Goal: Information Seeking & Learning: Learn about a topic

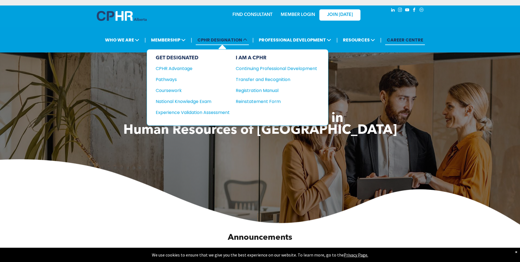
click at [168, 39] on span "CPHR DESIGNATION" at bounding box center [222, 40] width 53 height 10
click at [165, 78] on div "Pathways" at bounding box center [189, 79] width 67 height 7
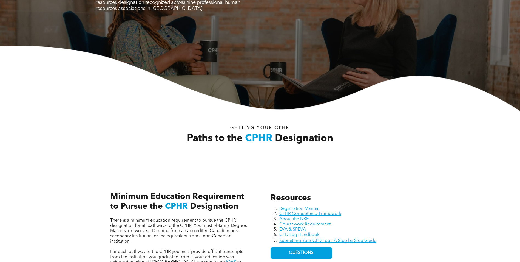
scroll to position [137, 0]
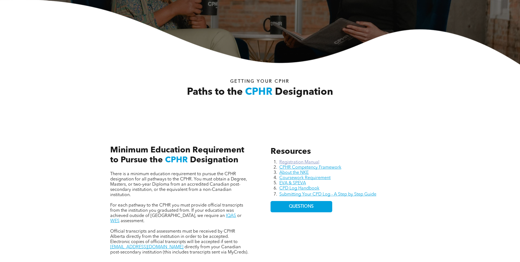
click at [299, 161] on link "Registration Manual" at bounding box center [300, 162] width 40 height 4
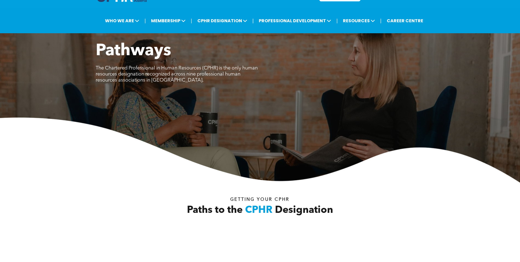
scroll to position [0, 0]
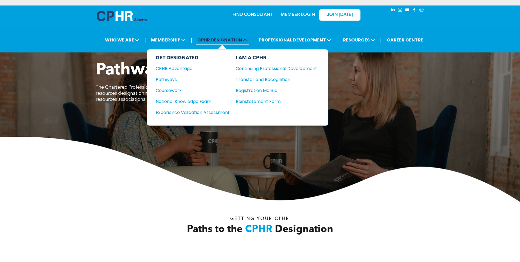
click at [225, 42] on span "CPHR DESIGNATION" at bounding box center [222, 40] width 53 height 10
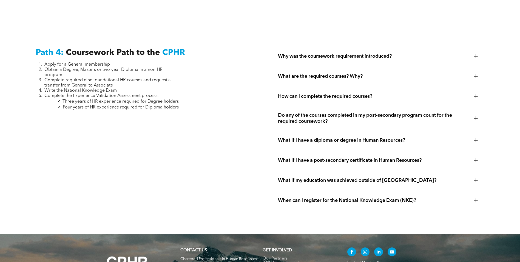
scroll to position [1619, 0]
click at [477, 200] on div at bounding box center [476, 200] width 4 height 0
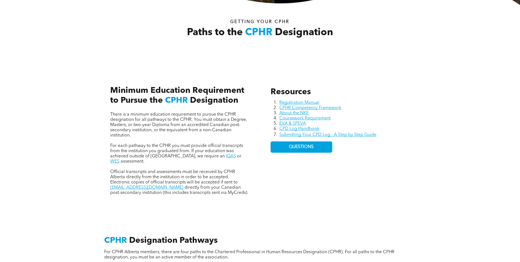
scroll to position [192, 0]
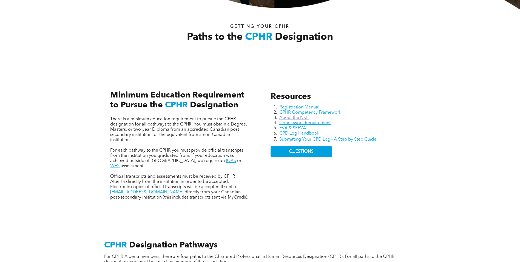
click at [290, 117] on link "About the NKE" at bounding box center [294, 117] width 29 height 4
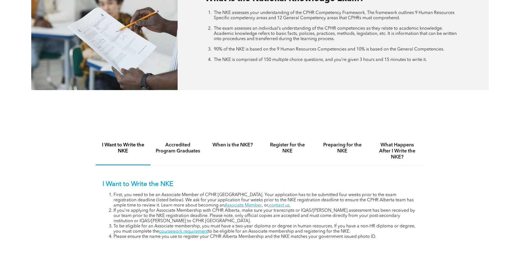
scroll to position [302, 0]
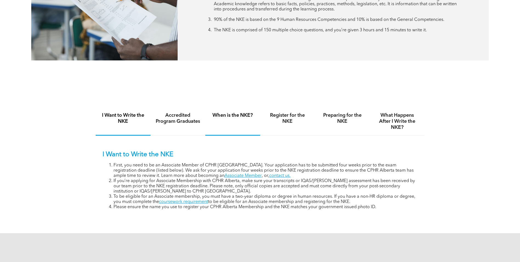
click at [226, 114] on h4 "When is the NKE?" at bounding box center [232, 115] width 45 height 6
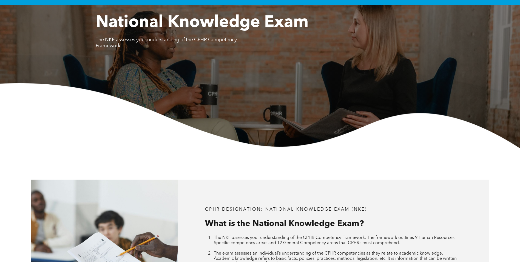
scroll to position [0, 0]
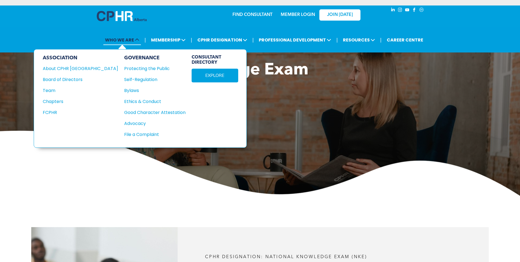
click at [139, 42] on span at bounding box center [136, 40] width 5 height 6
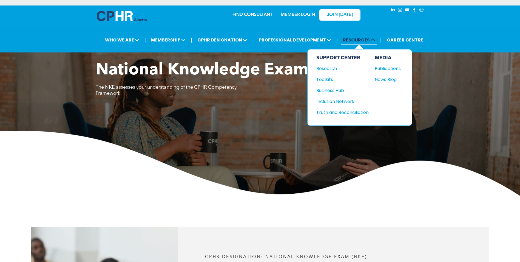
click at [371, 42] on span at bounding box center [372, 40] width 5 height 6
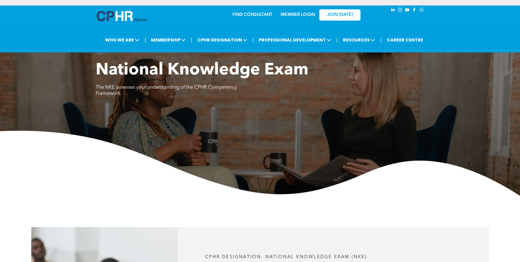
click at [301, 13] on link "MEMBER LOGIN" at bounding box center [298, 15] width 34 height 4
